Goal: Task Accomplishment & Management: Use online tool/utility

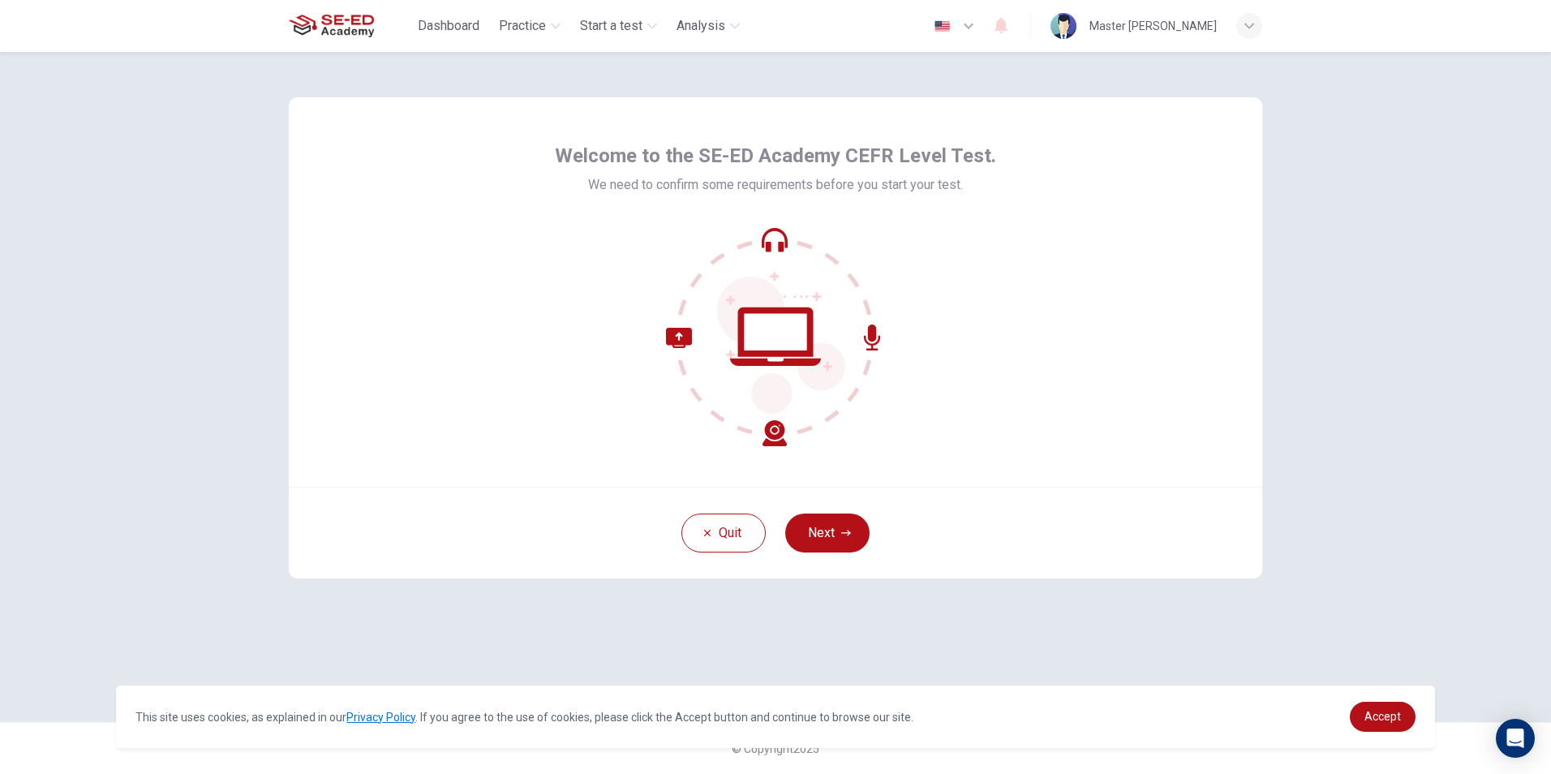
click at [781, 251] on icon at bounding box center [775, 247] width 19 height 10
click at [813, 517] on button "Next" at bounding box center [827, 532] width 84 height 39
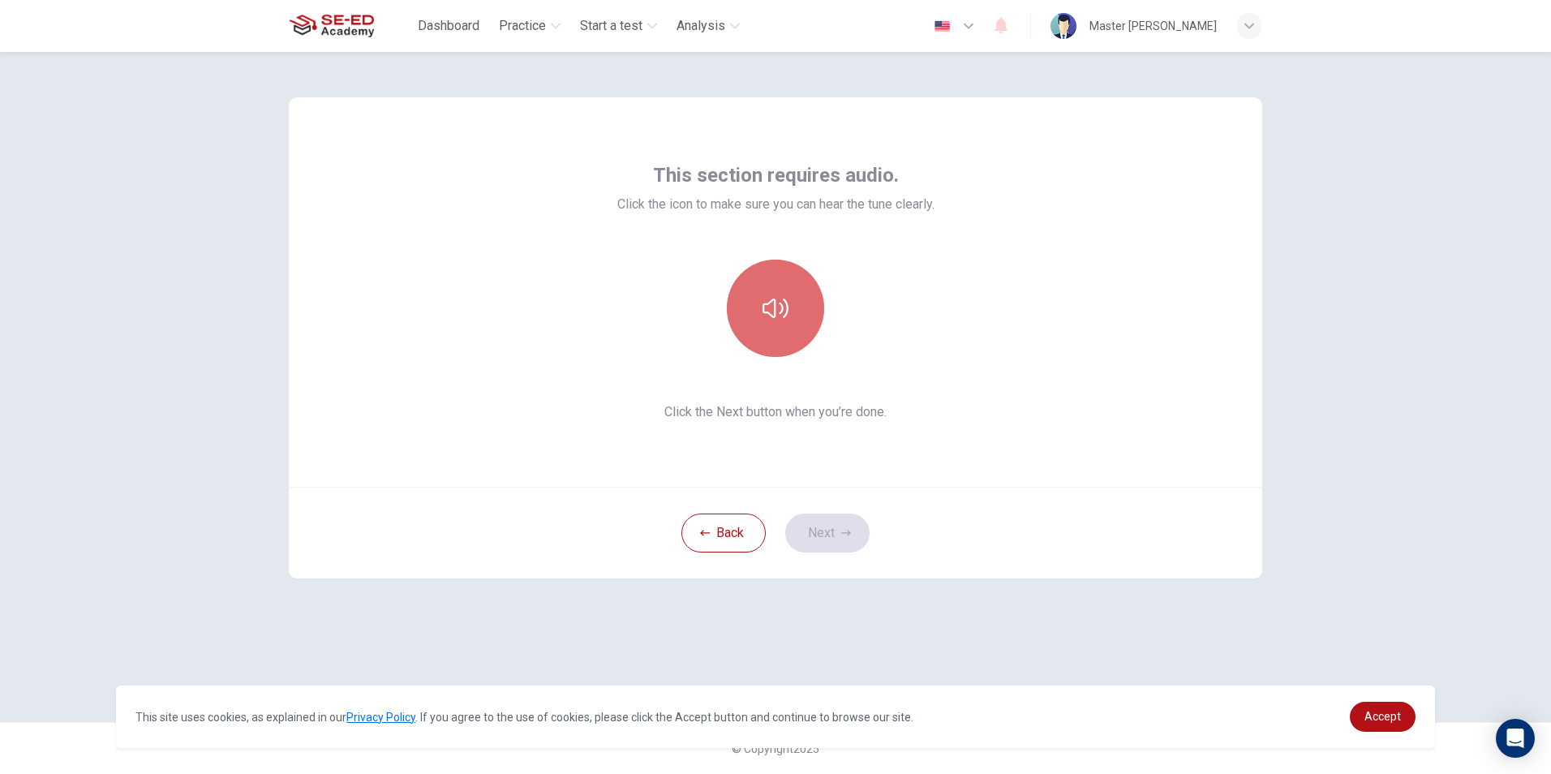
click at [791, 321] on button "button" at bounding box center [775, 308] width 97 height 97
click at [784, 339] on button "button" at bounding box center [775, 308] width 97 height 97
click at [844, 532] on icon "button" at bounding box center [846, 533] width 10 height 10
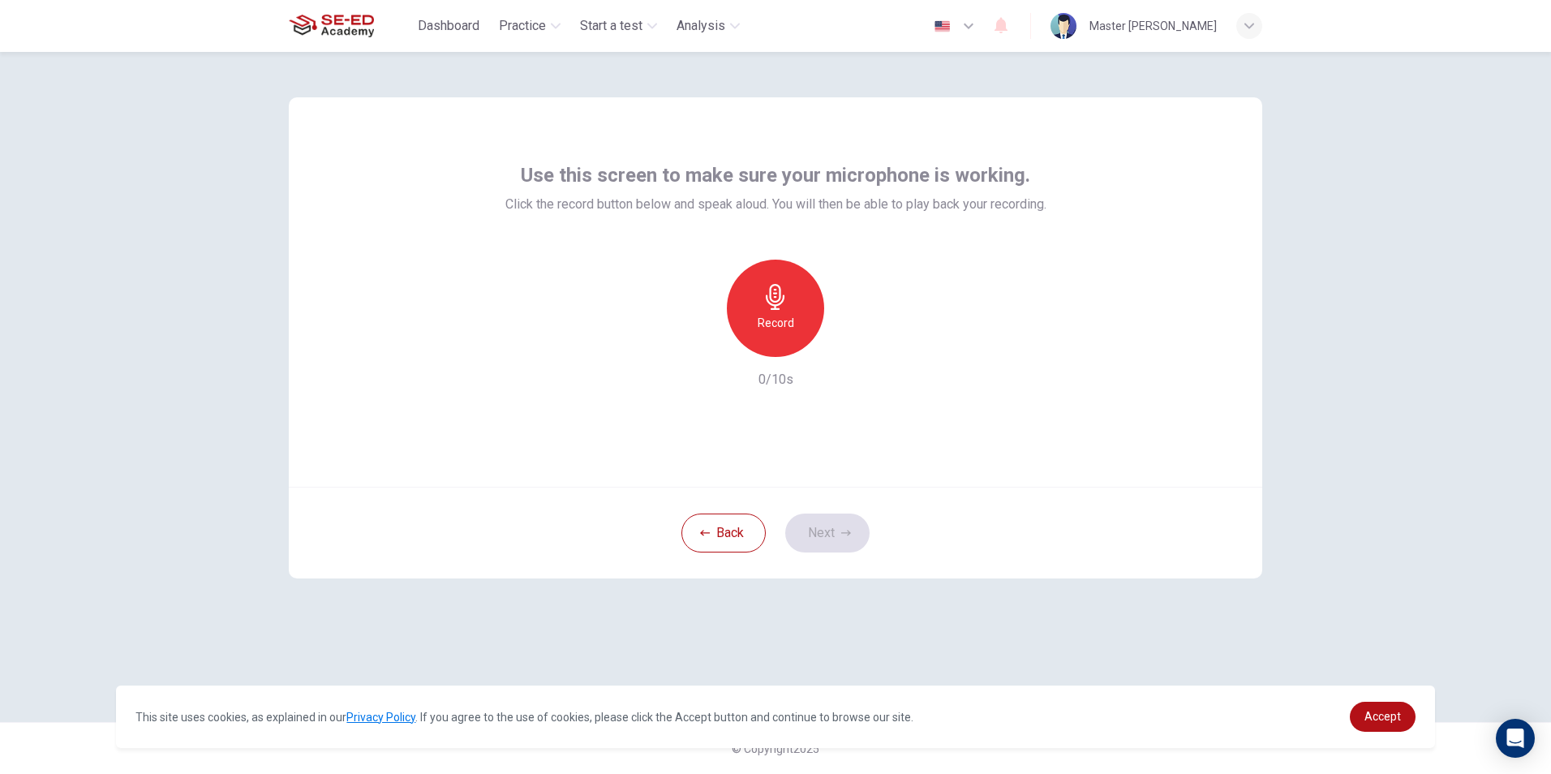
click at [777, 320] on h6 "Record" at bounding box center [775, 322] width 36 height 19
click at [846, 337] on icon "button" at bounding box center [850, 344] width 16 height 16
click at [863, 634] on div "Use this screen to make sure your microphone is working. Click the record butto…" at bounding box center [775, 387] width 1025 height 670
click at [707, 521] on button "Back" at bounding box center [723, 532] width 84 height 39
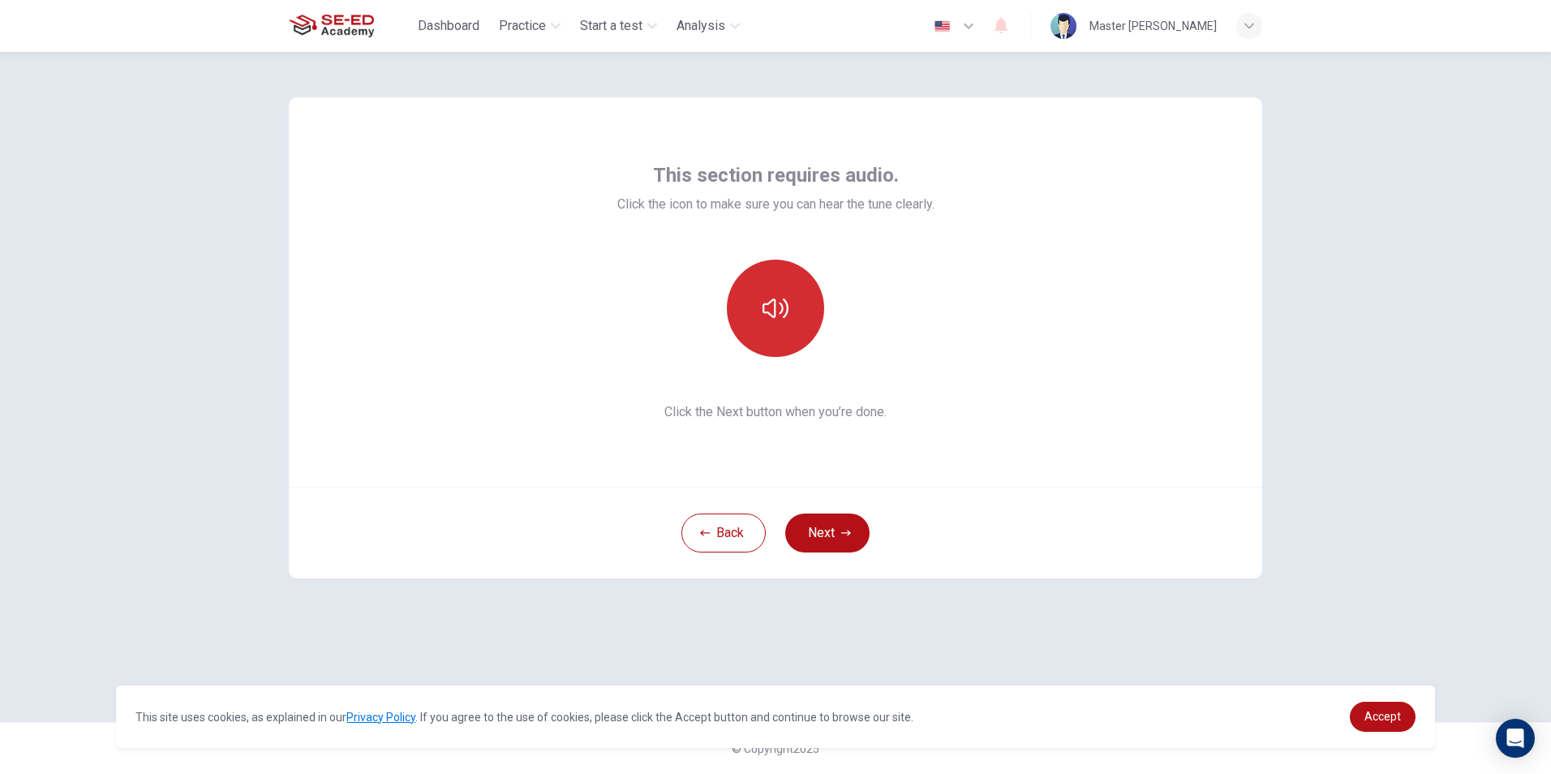
click at [760, 310] on button "button" at bounding box center [775, 308] width 97 height 97
click at [761, 309] on button "button" at bounding box center [775, 308] width 97 height 97
click at [842, 540] on button "Next" at bounding box center [827, 532] width 84 height 39
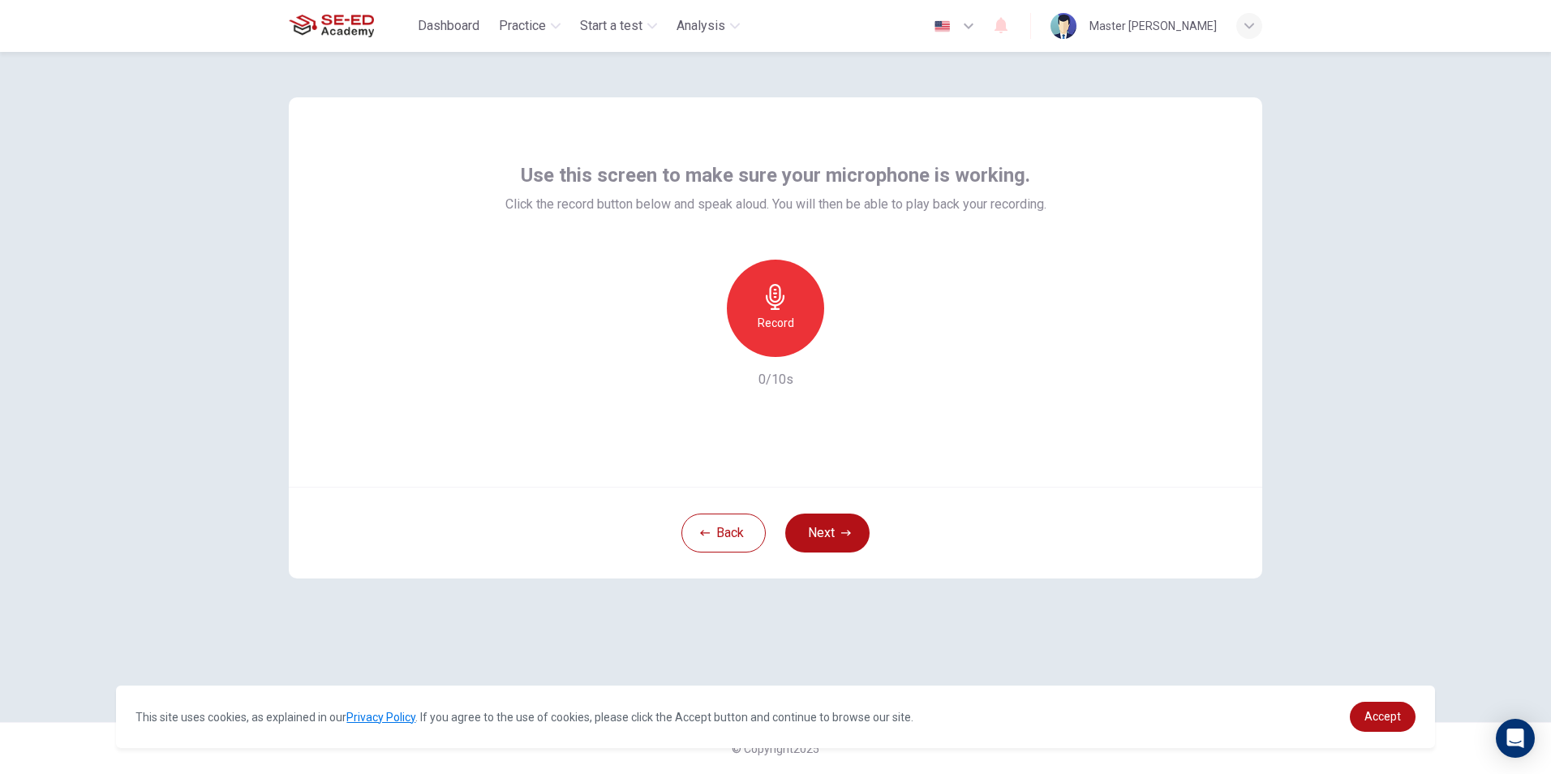
click at [925, 708] on span "This site uses cookies, as explained in our Privacy Policy . If you agree to th…" at bounding box center [735, 716] width 1200 height 19
click at [770, 316] on h6 "Record" at bounding box center [775, 322] width 36 height 19
click at [835, 342] on div "Record" at bounding box center [775, 308] width 175 height 97
click at [849, 338] on icon "button" at bounding box center [850, 344] width 16 height 16
click at [854, 527] on button "Next" at bounding box center [827, 532] width 84 height 39
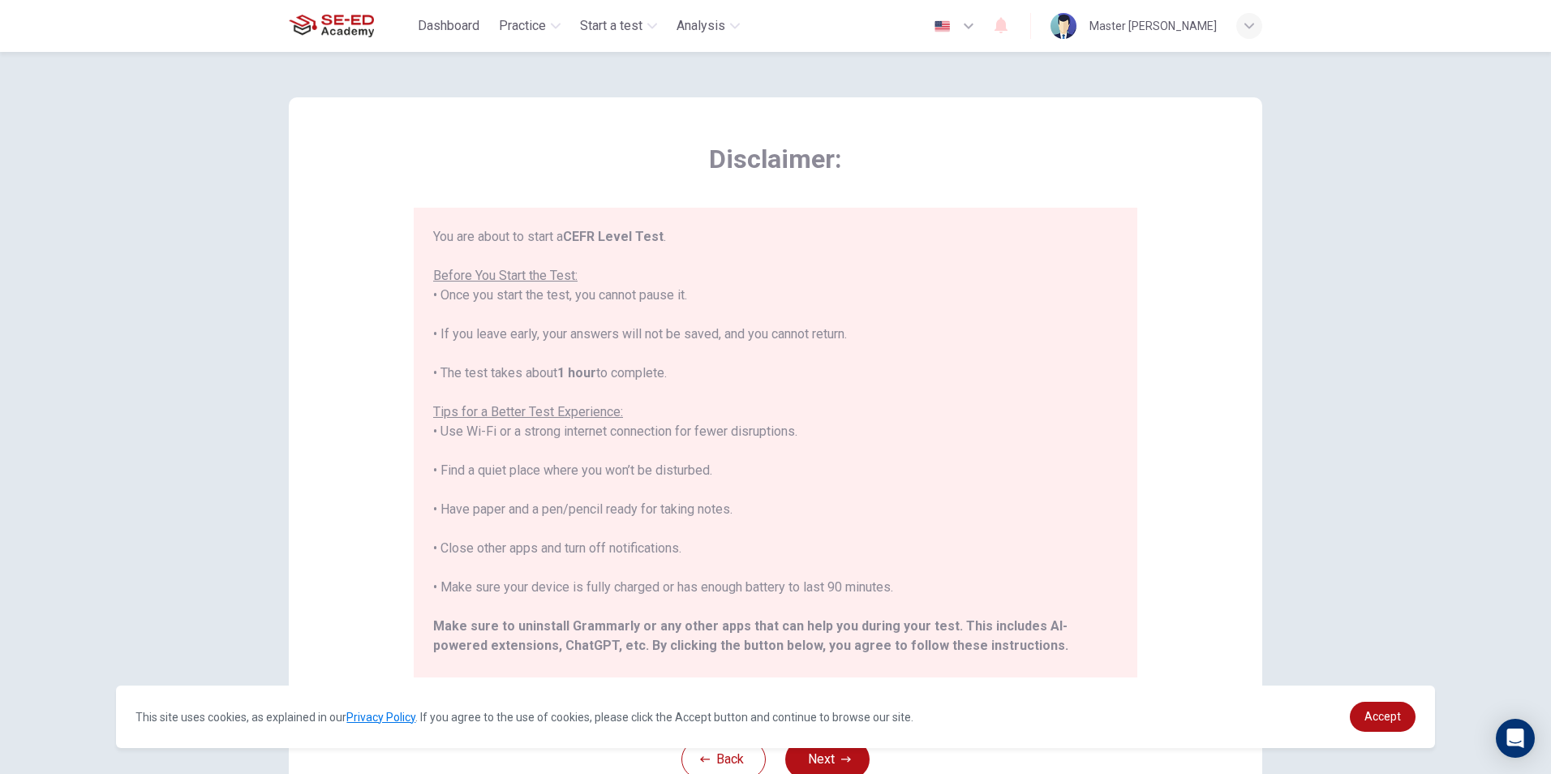
scroll to position [155, 0]
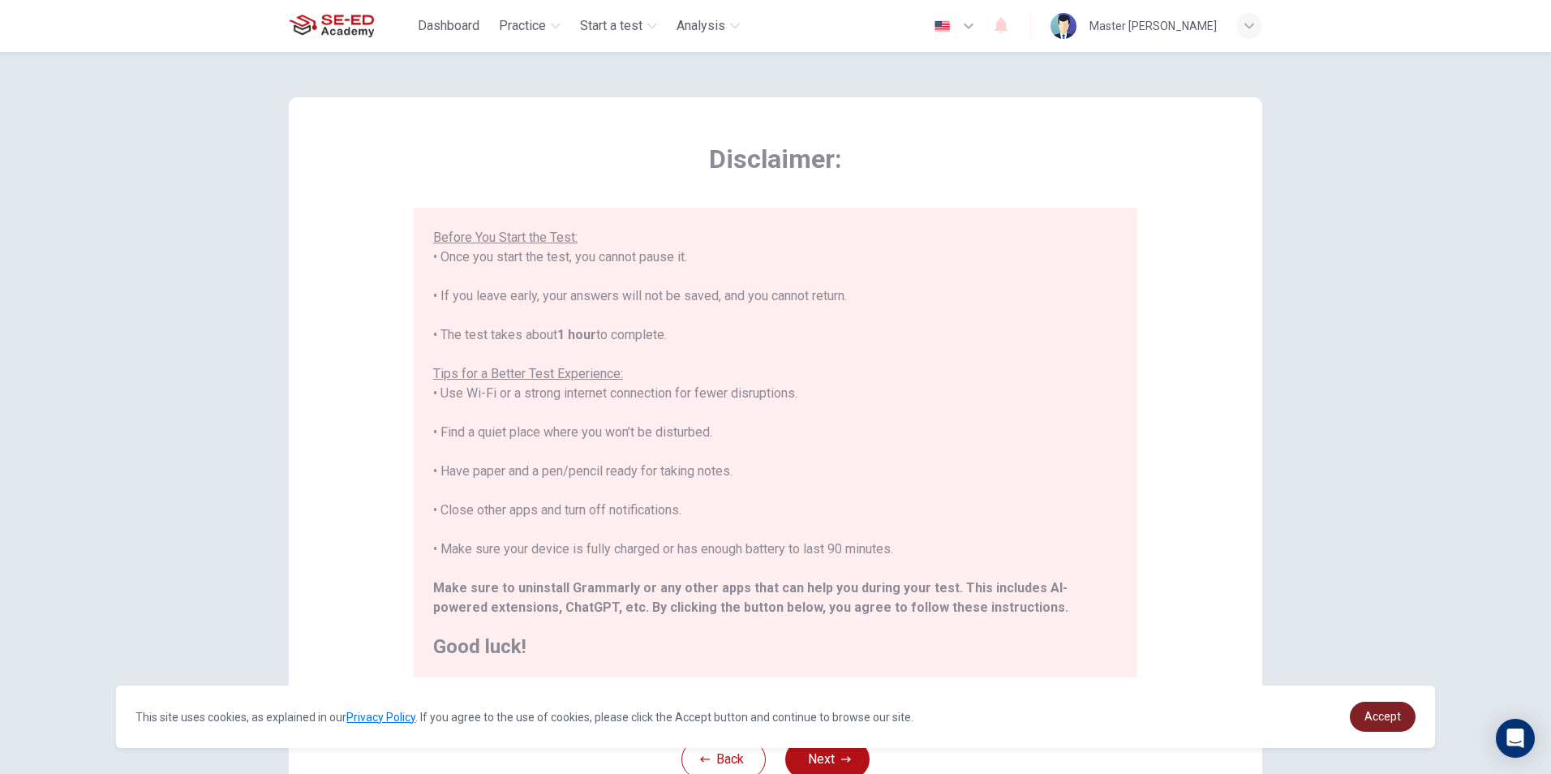
drag, startPoint x: 1352, startPoint y: 707, endPoint x: 1362, endPoint y: 710, distance: 10.3
click at [1354, 707] on div "Accept" at bounding box center [1382, 716] width 66 height 30
click at [1363, 711] on link "Accept" at bounding box center [1382, 716] width 66 height 30
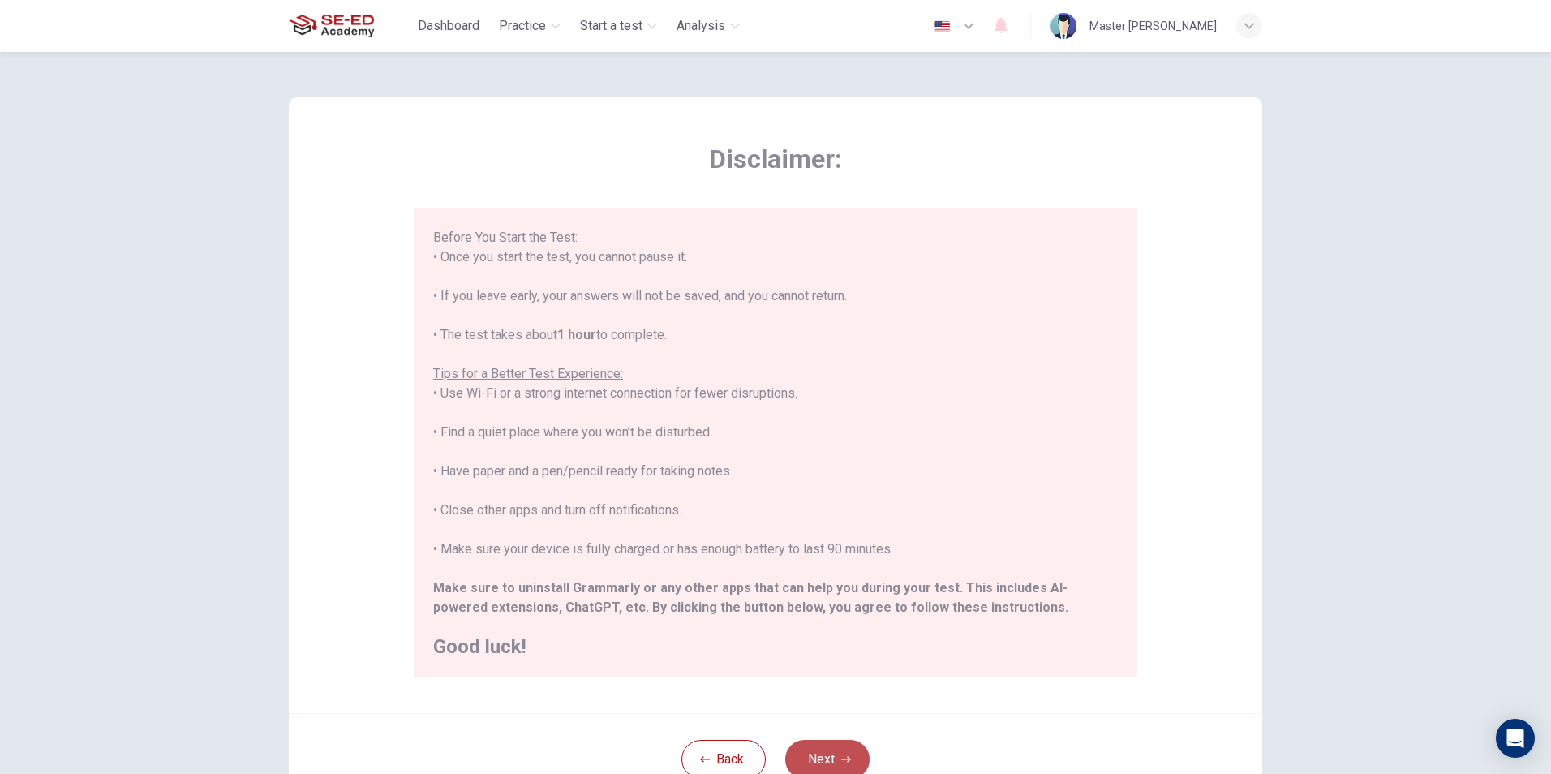
click at [817, 741] on button "Next" at bounding box center [827, 759] width 84 height 39
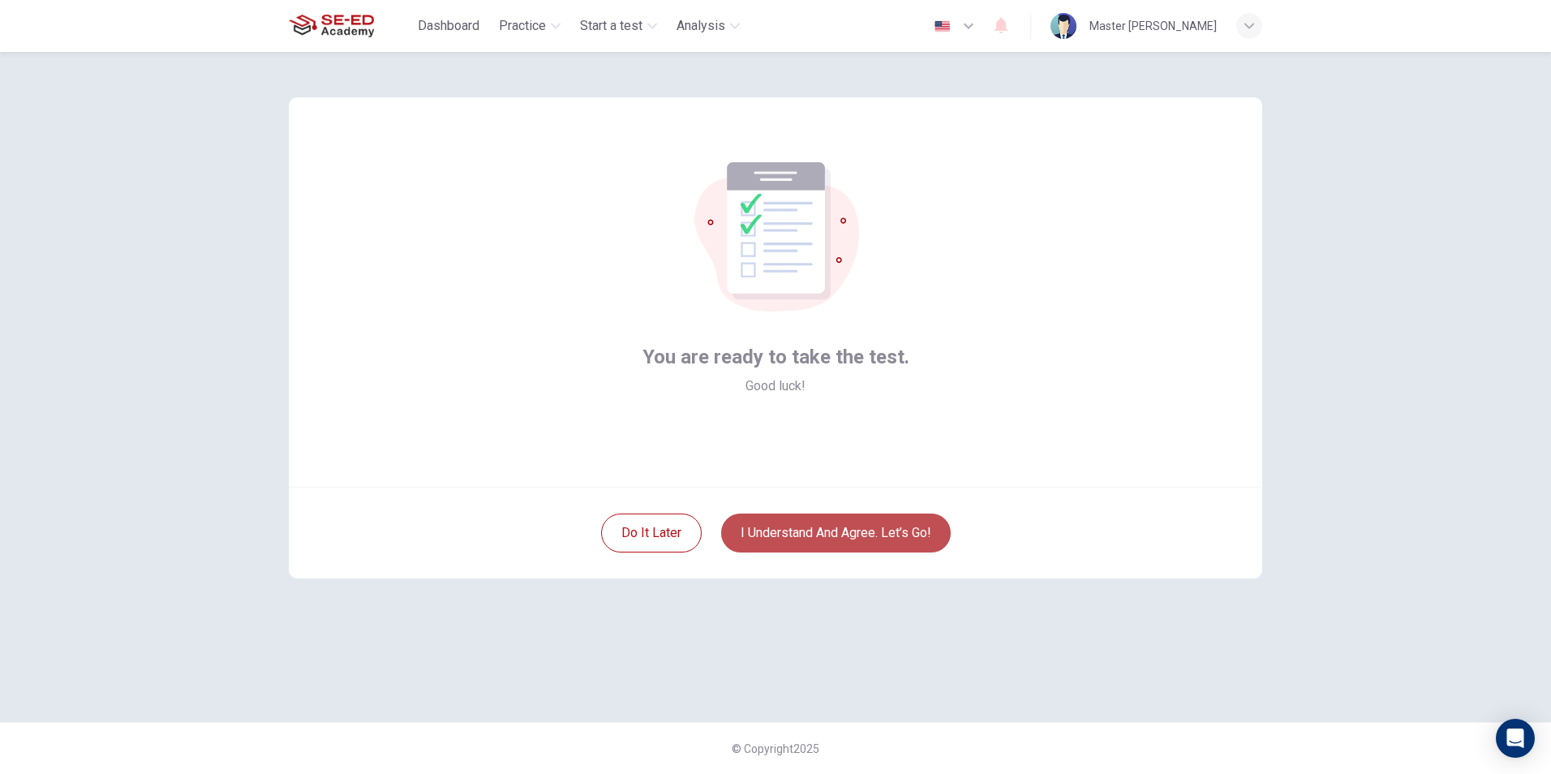
click at [785, 544] on button "I understand and agree. Let’s go!" at bounding box center [836, 532] width 230 height 39
